Goal: Information Seeking & Learning: Learn about a topic

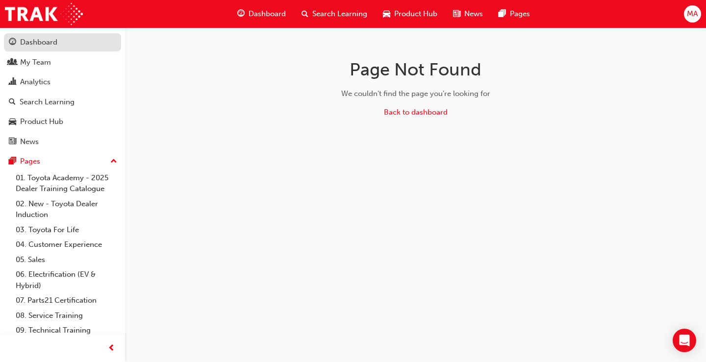
click at [26, 45] on div "Dashboard" at bounding box center [38, 42] width 37 height 11
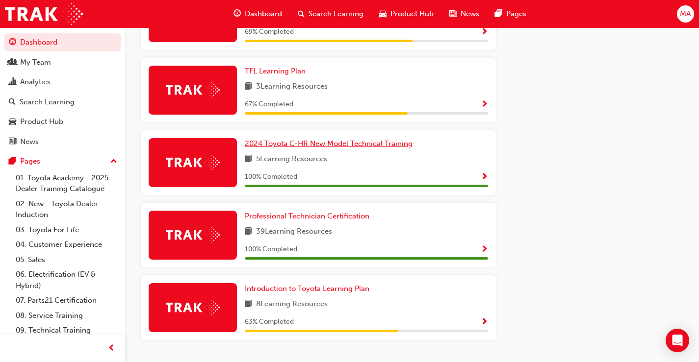
scroll to position [569, 0]
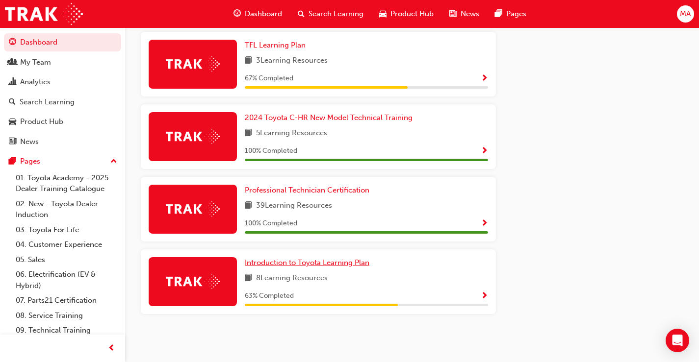
click at [315, 265] on span "Introduction to Toyota Learning Plan" at bounding box center [307, 262] width 125 height 9
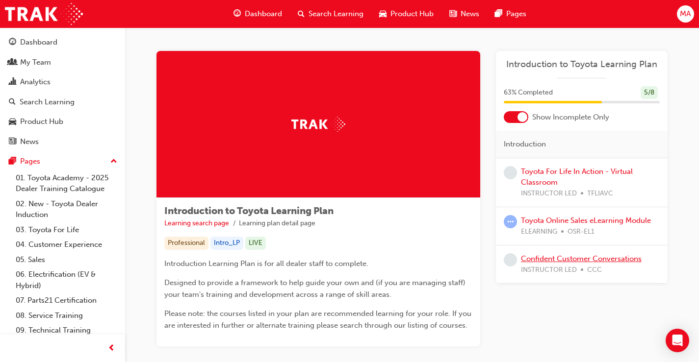
click at [580, 256] on link "Confident Customer Conversations" at bounding box center [581, 258] width 121 height 9
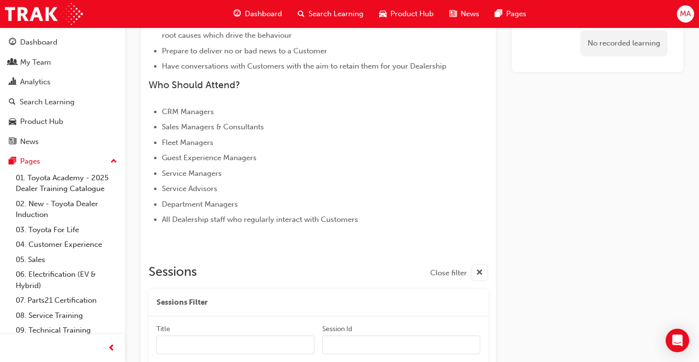
scroll to position [510, 0]
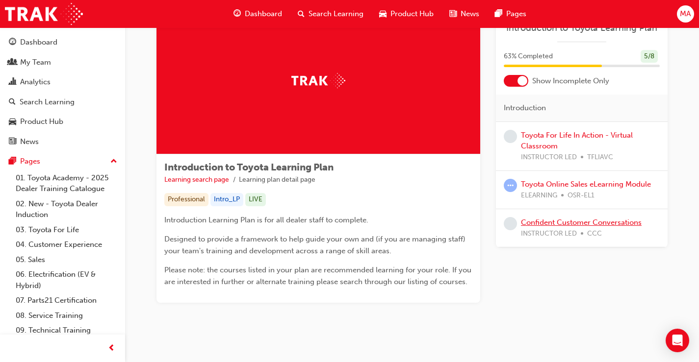
scroll to position [56, 0]
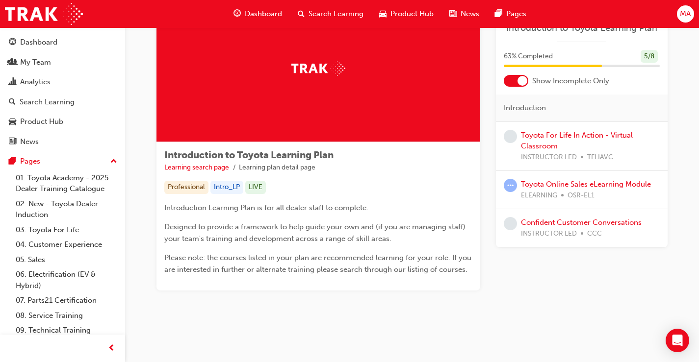
click at [458, 11] on div "News" at bounding box center [464, 14] width 46 height 20
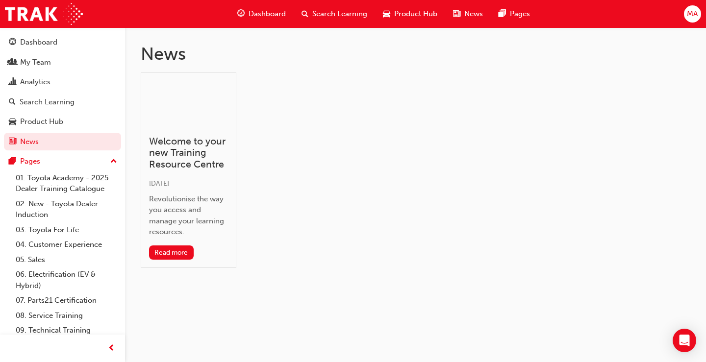
click at [266, 15] on span "Dashboard" at bounding box center [267, 13] width 37 height 11
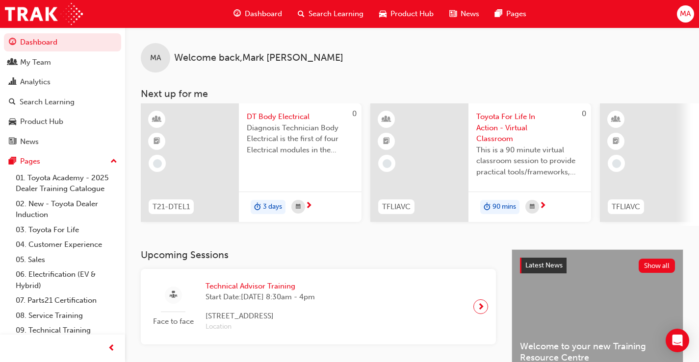
click at [679, 11] on div "MA" at bounding box center [685, 13] width 17 height 17
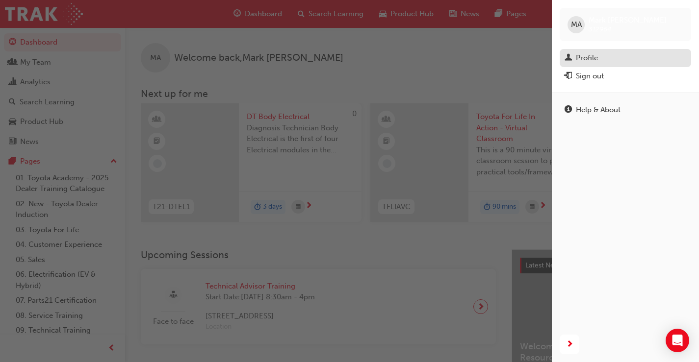
click at [590, 58] on div "Profile" at bounding box center [587, 57] width 22 height 11
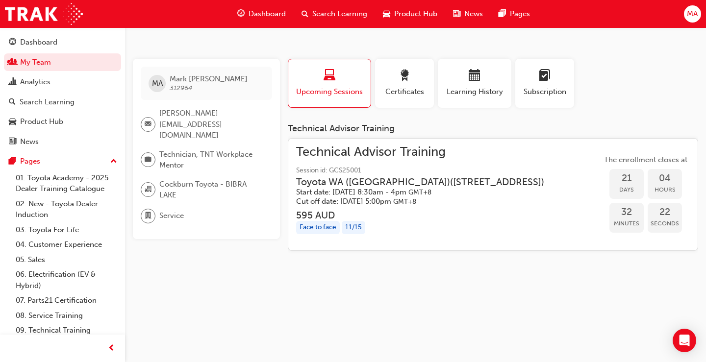
click at [174, 210] on span "Service" at bounding box center [171, 215] width 25 height 11
click at [185, 179] on span "Cockburn Toyota - BIBRA LAKE" at bounding box center [211, 190] width 105 height 22
drag, startPoint x: 190, startPoint y: 126, endPoint x: 194, endPoint y: 115, distance: 12.4
click at [192, 125] on span "[PERSON_NAME][EMAIL_ADDRESS][DOMAIN_NAME]" at bounding box center [211, 124] width 105 height 33
click at [196, 110] on span "[PERSON_NAME][EMAIL_ADDRESS][DOMAIN_NAME]" at bounding box center [211, 124] width 105 height 33
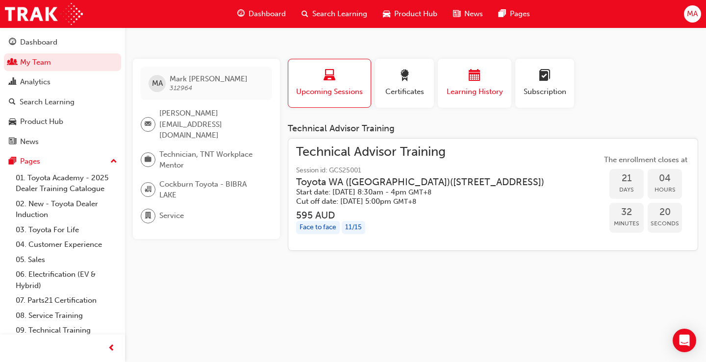
click at [485, 84] on div "button" at bounding box center [474, 77] width 59 height 15
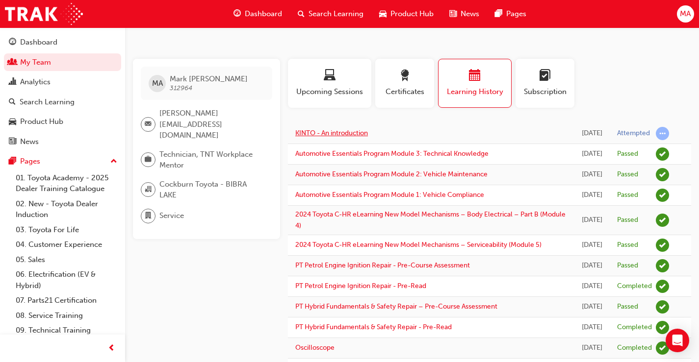
click at [349, 133] on link "KINTO - An introduction" at bounding box center [331, 133] width 73 height 8
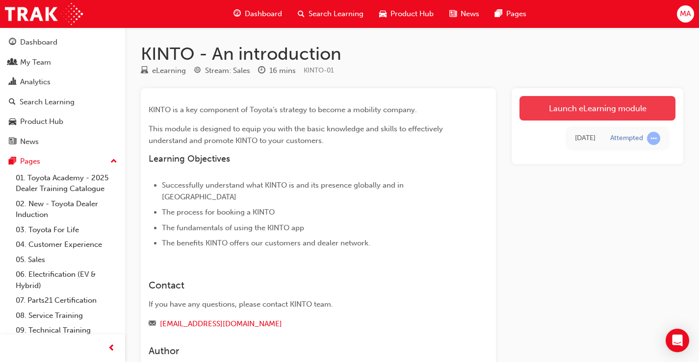
click at [589, 110] on link "Launch eLearning module" at bounding box center [597, 108] width 156 height 25
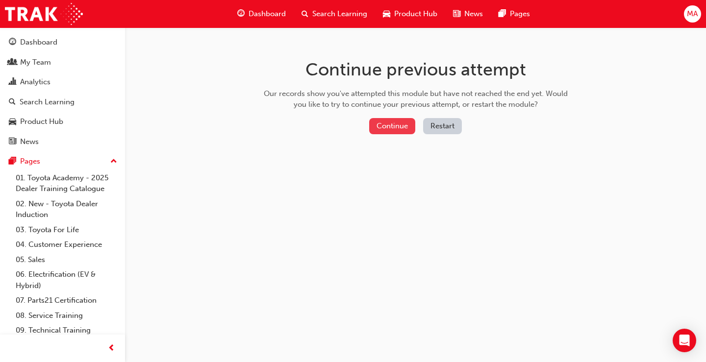
click at [393, 128] on button "Continue" at bounding box center [392, 126] width 46 height 16
